Goal: Task Accomplishment & Management: Manage account settings

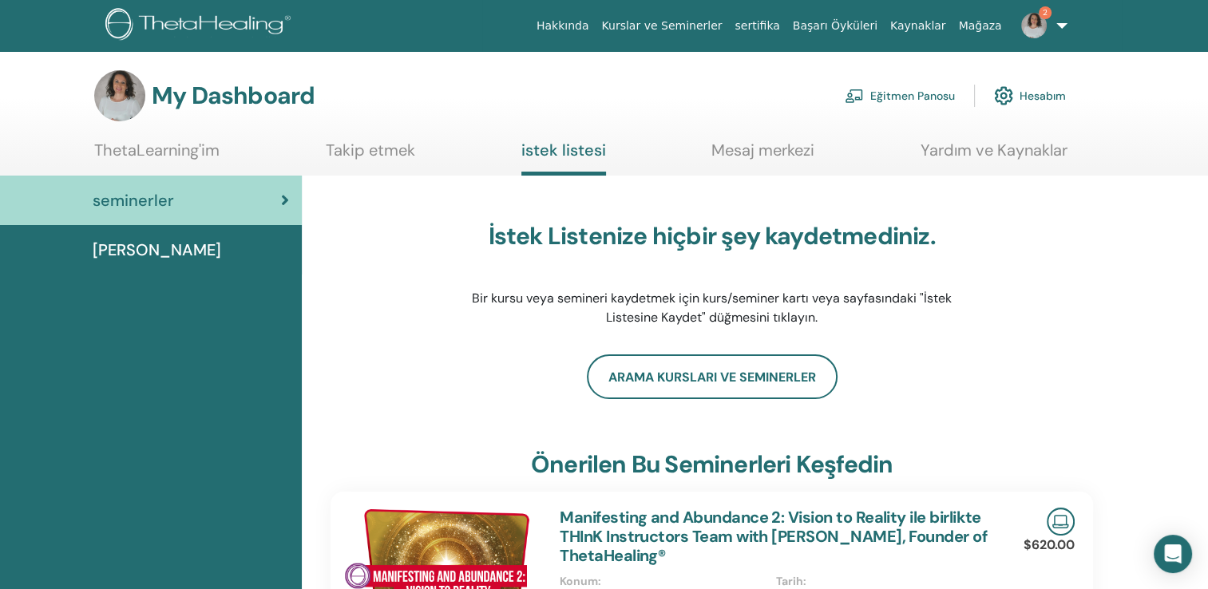
click at [900, 97] on link "Eğitmen Panosu" at bounding box center [899, 95] width 110 height 35
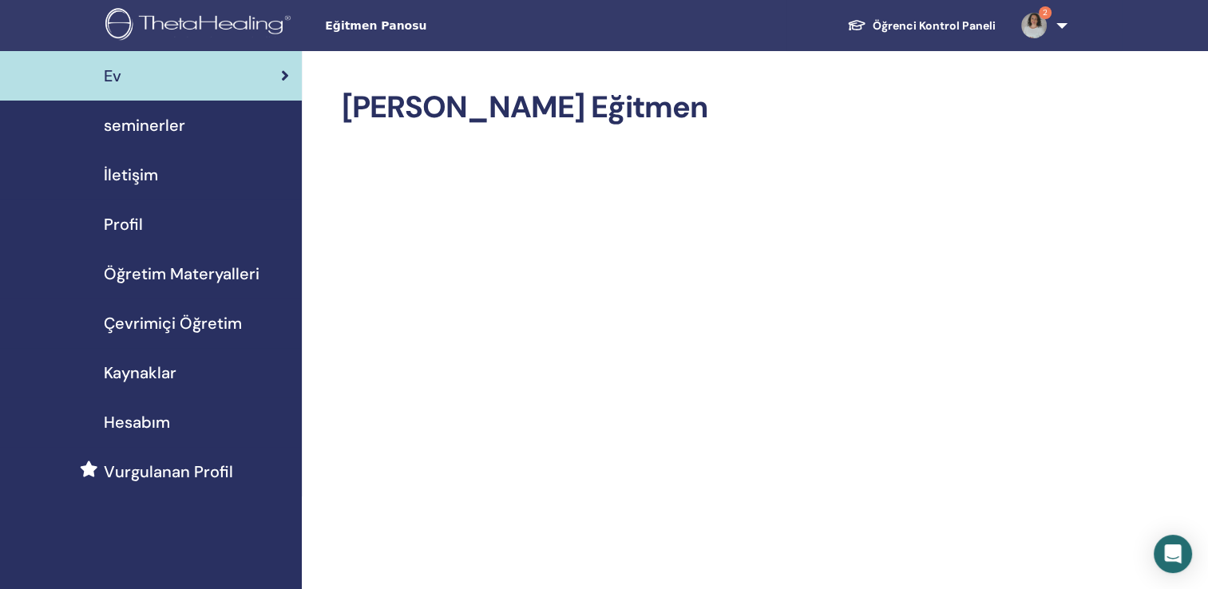
click at [158, 117] on span "seminerler" at bounding box center [144, 125] width 81 height 24
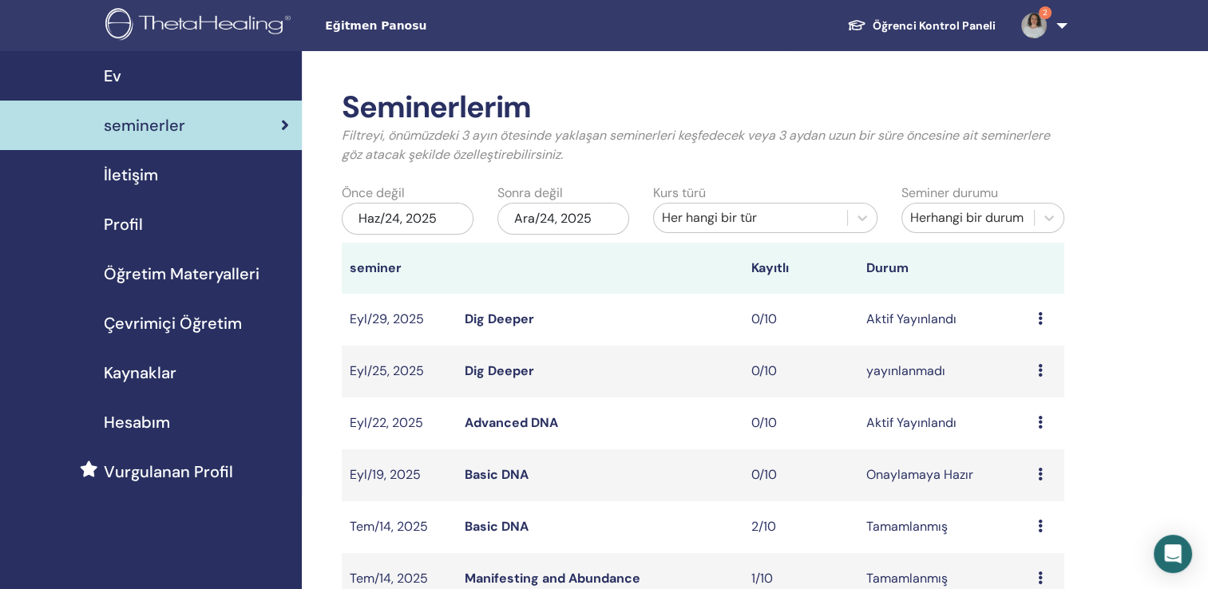
click at [485, 316] on link "Dig Deeper" at bounding box center [499, 318] width 69 height 17
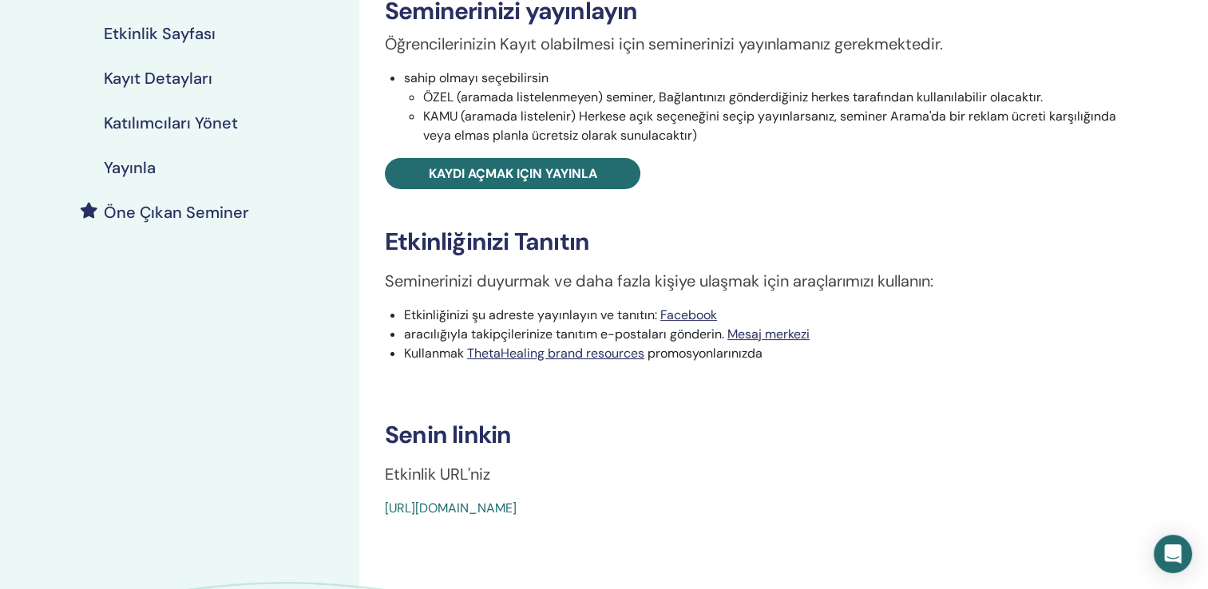
scroll to position [319, 0]
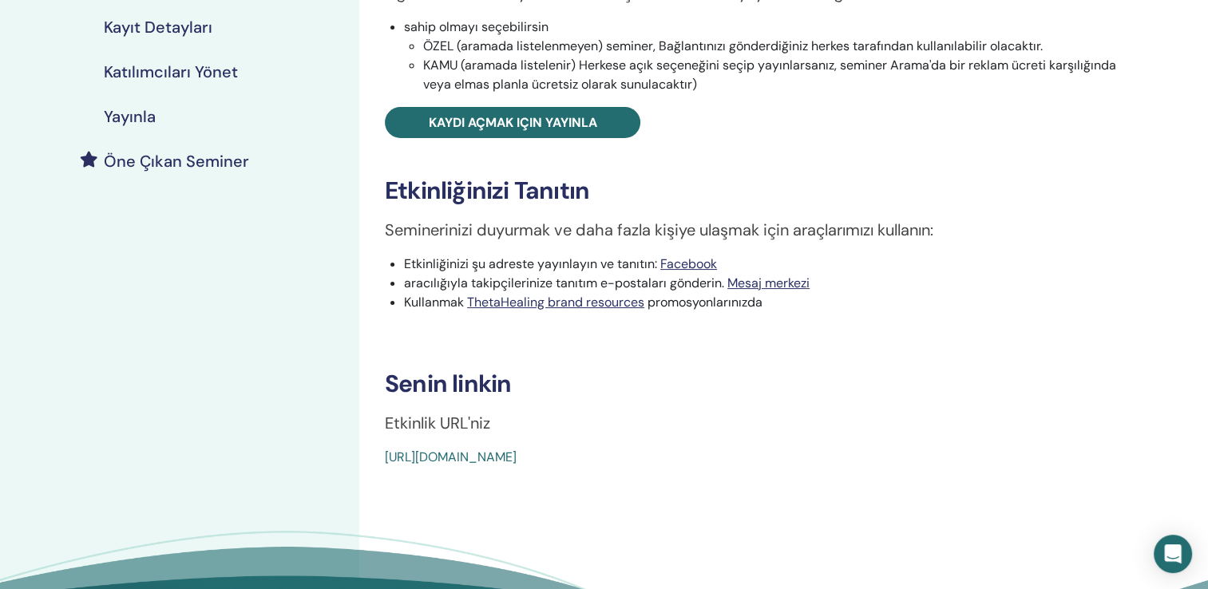
click at [516, 452] on link "https://www.thetahealing.com/seminar-378123-details.html" at bounding box center [451, 457] width 132 height 17
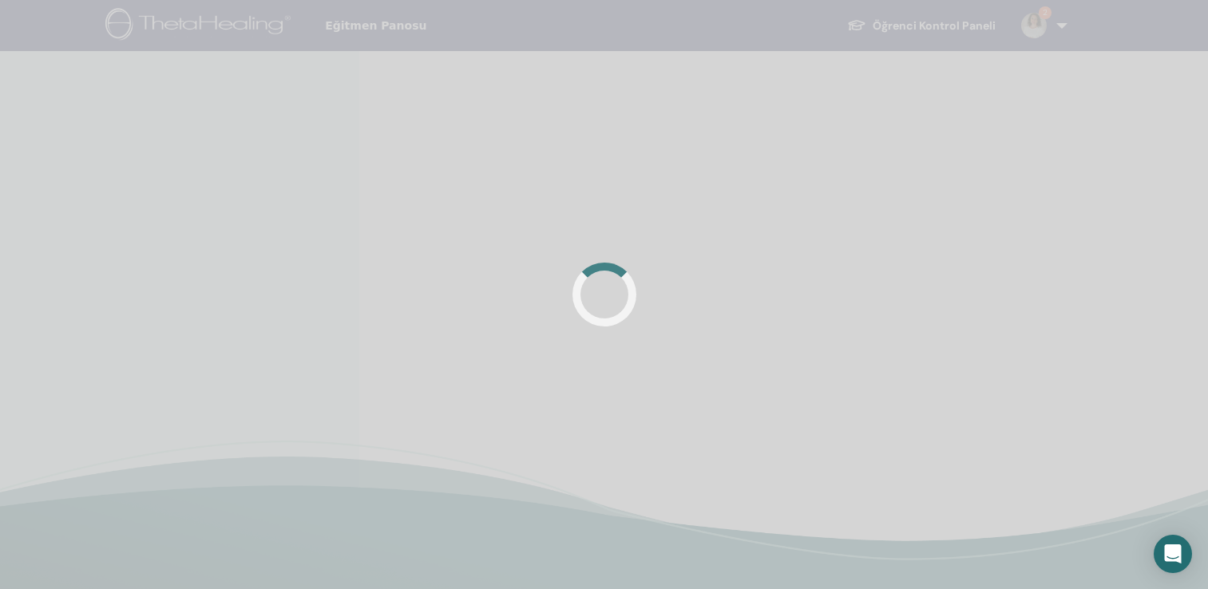
scroll to position [319, 0]
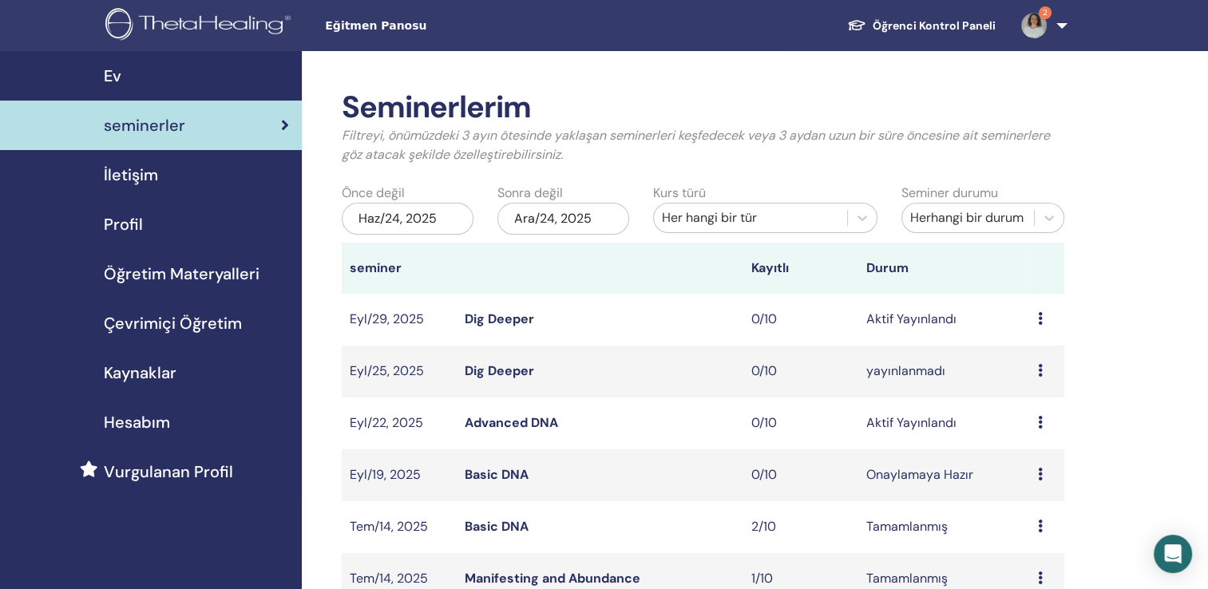
click at [498, 369] on link "Dig Deeper" at bounding box center [499, 370] width 69 height 17
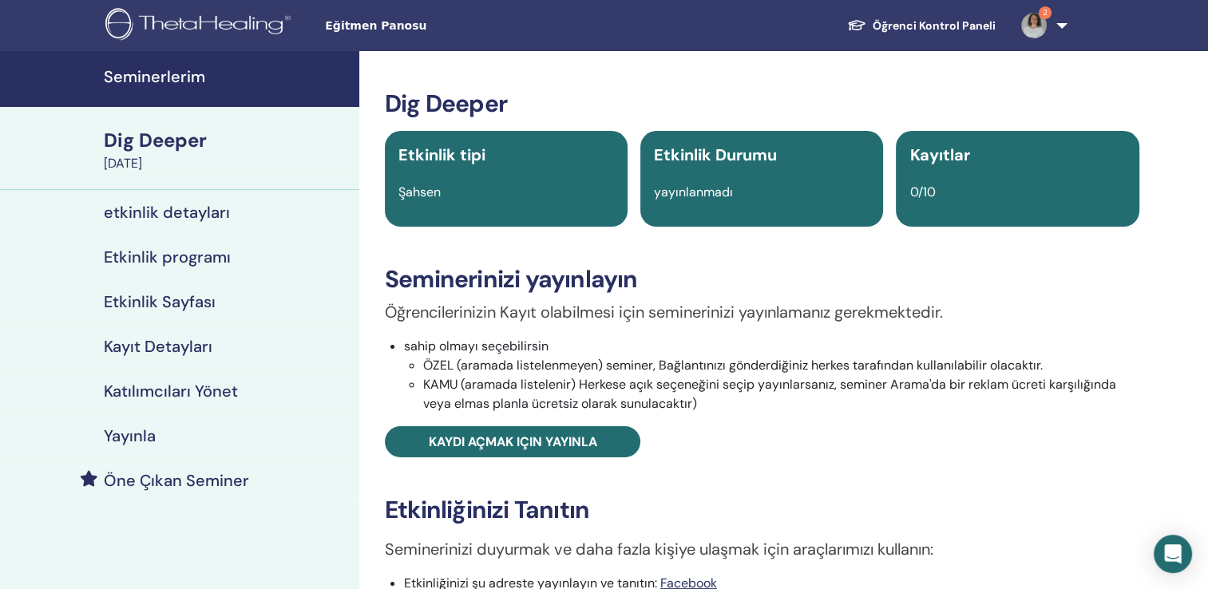
click at [140, 433] on h4 "Yayınla" at bounding box center [130, 435] width 52 height 19
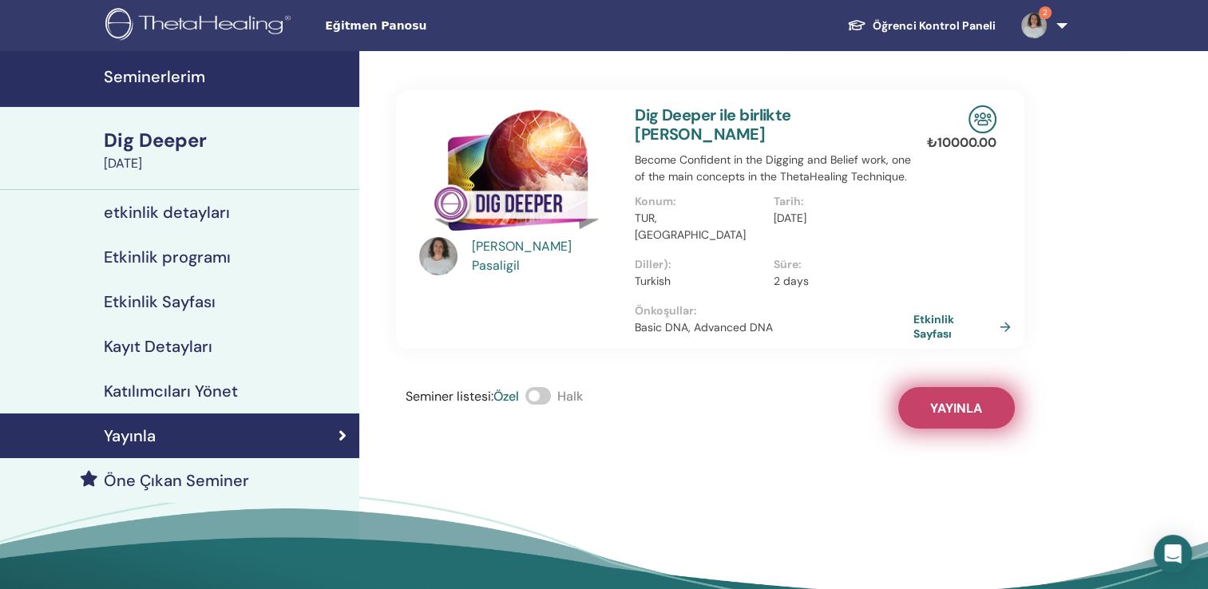
click at [950, 400] on span "Yayınla" at bounding box center [956, 408] width 52 height 17
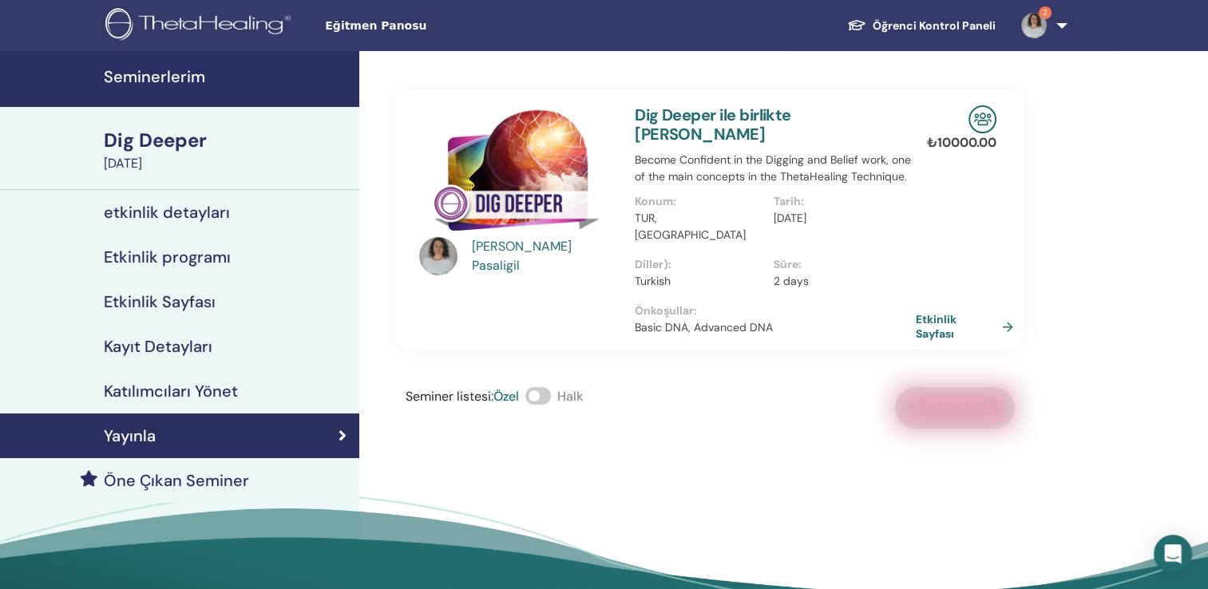
click at [936, 314] on link "Etkinlik Sayfası" at bounding box center [968, 326] width 104 height 29
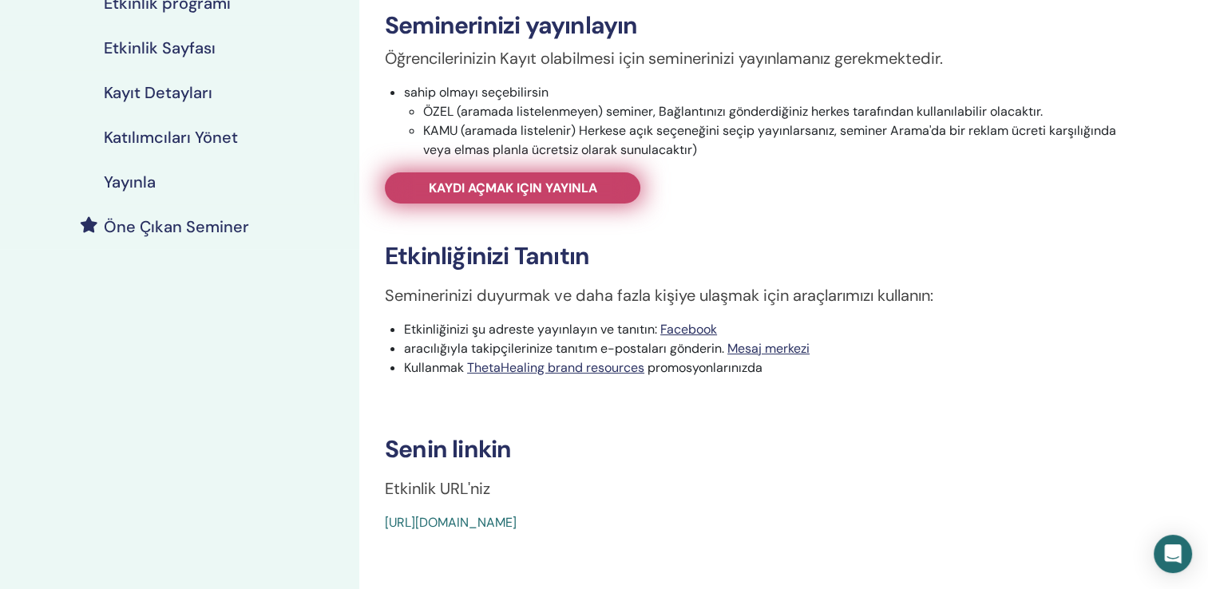
scroll to position [319, 0]
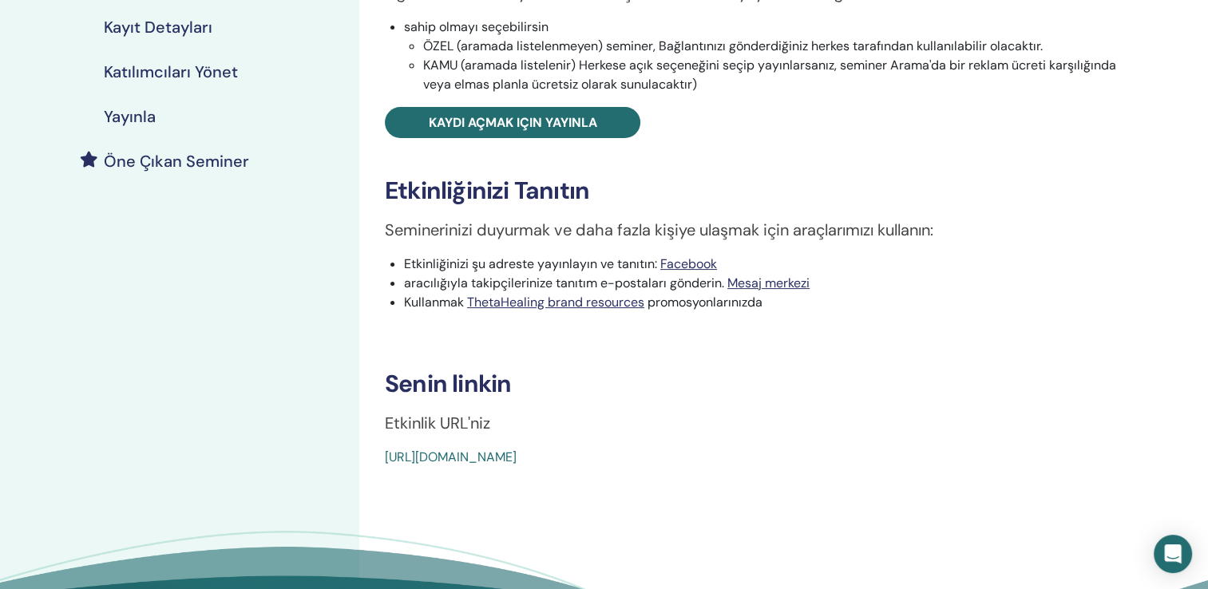
drag, startPoint x: 741, startPoint y: 455, endPoint x: 381, endPoint y: 477, distance: 360.6
click at [381, 477] on div "Dig Deeper Etkinlik tipi Şahsen Etkinlik Durumu Aktif Yayınlandı Kayıtlar 0/10 …" at bounding box center [761, 211] width 805 height 959
copy link "[URL][DOMAIN_NAME]"
